Goal: Find contact information: Find contact information

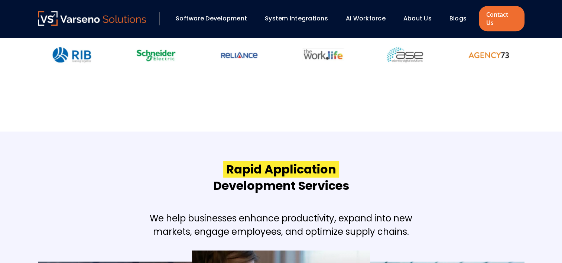
scroll to position [594, 0]
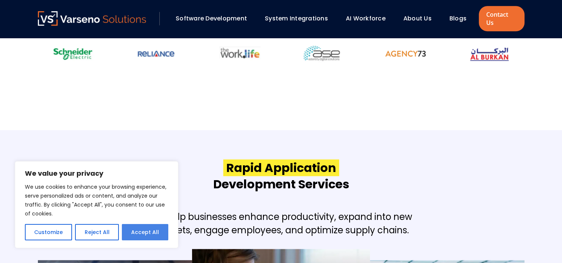
click at [146, 233] on button "Accept All" at bounding box center [145, 232] width 46 height 16
checkbox input "true"
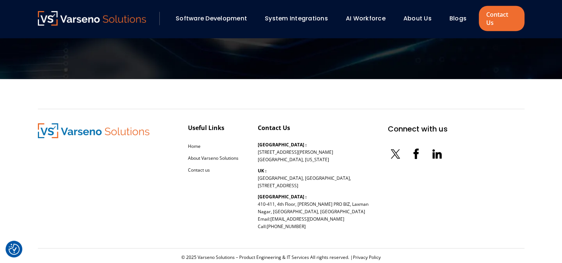
scroll to position [2416, 0]
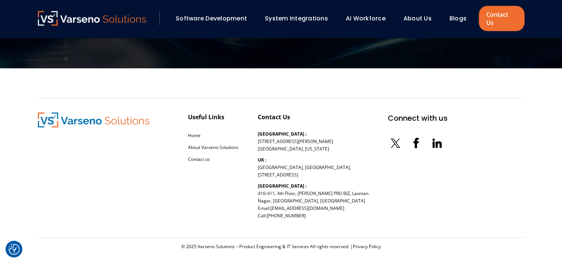
click at [257, 160] on div "Useful Links Home About Varseno Solutions Contact us Contact Us [GEOGRAPHIC_DAT…" at bounding box center [242, 167] width 409 height 111
drag, startPoint x: 315, startPoint y: 164, endPoint x: 329, endPoint y: 165, distance: 13.4
drag, startPoint x: 329, startPoint y: 165, endPoint x: 337, endPoint y: 167, distance: 8.9
click at [337, 167] on div "Contact Us [GEOGRAPHIC_DATA] : [STREET_ADDRESS][PERSON_NAME][US_STATE] [GEOGRAP…" at bounding box center [313, 167] width 111 height 111
drag, startPoint x: 337, startPoint y: 167, endPoint x: 313, endPoint y: 166, distance: 23.8
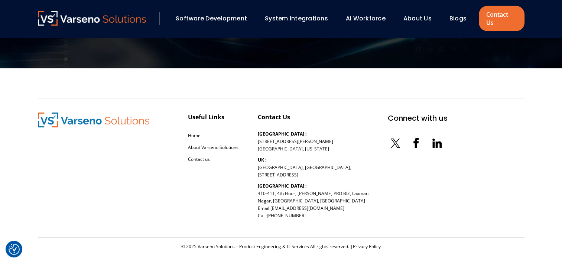
click at [313, 166] on div "Contact Us [GEOGRAPHIC_DATA] : [STREET_ADDRESS][PERSON_NAME][US_STATE] [GEOGRAP…" at bounding box center [313, 167] width 111 height 111
click at [317, 166] on p "UK : [STREET_ADDRESS]" at bounding box center [304, 167] width 93 height 22
click at [318, 164] on p "UK : [STREET_ADDRESS]" at bounding box center [304, 167] width 93 height 22
drag, startPoint x: 315, startPoint y: 165, endPoint x: 336, endPoint y: 165, distance: 21.2
click at [336, 165] on div "Contact Us [GEOGRAPHIC_DATA] : [STREET_ADDRESS][PERSON_NAME][US_STATE] [GEOGRAP…" at bounding box center [313, 167] width 111 height 111
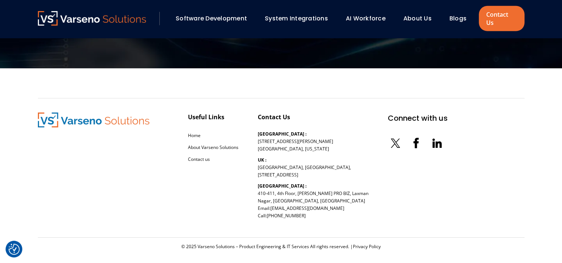
click at [336, 165] on div "Contact Us [GEOGRAPHIC_DATA] : [STREET_ADDRESS][PERSON_NAME][US_STATE] [GEOGRAP…" at bounding box center [313, 167] width 111 height 111
